Goal: Task Accomplishment & Management: Use online tool/utility

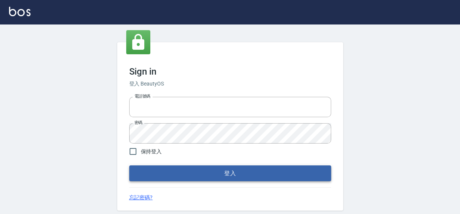
type input "0422211177"
click at [188, 171] on button "登入" at bounding box center [230, 173] width 202 height 16
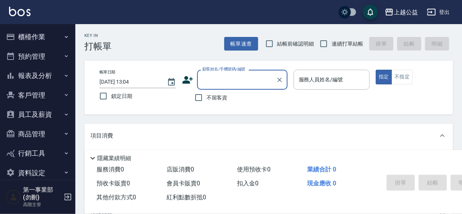
click at [217, 9] on div "上越公益 登出" at bounding box center [231, 12] width 462 height 24
